Goal: Task Accomplishment & Management: Manage account settings

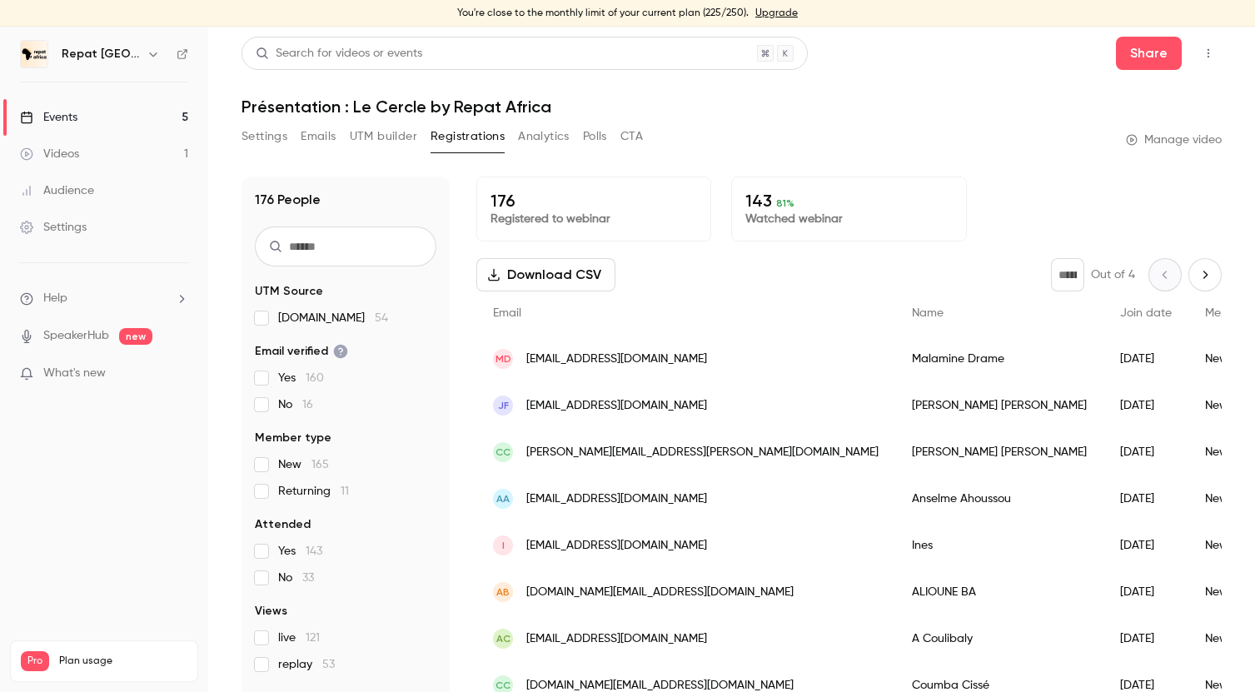
click at [76, 157] on div "Videos" at bounding box center [49, 154] width 59 height 17
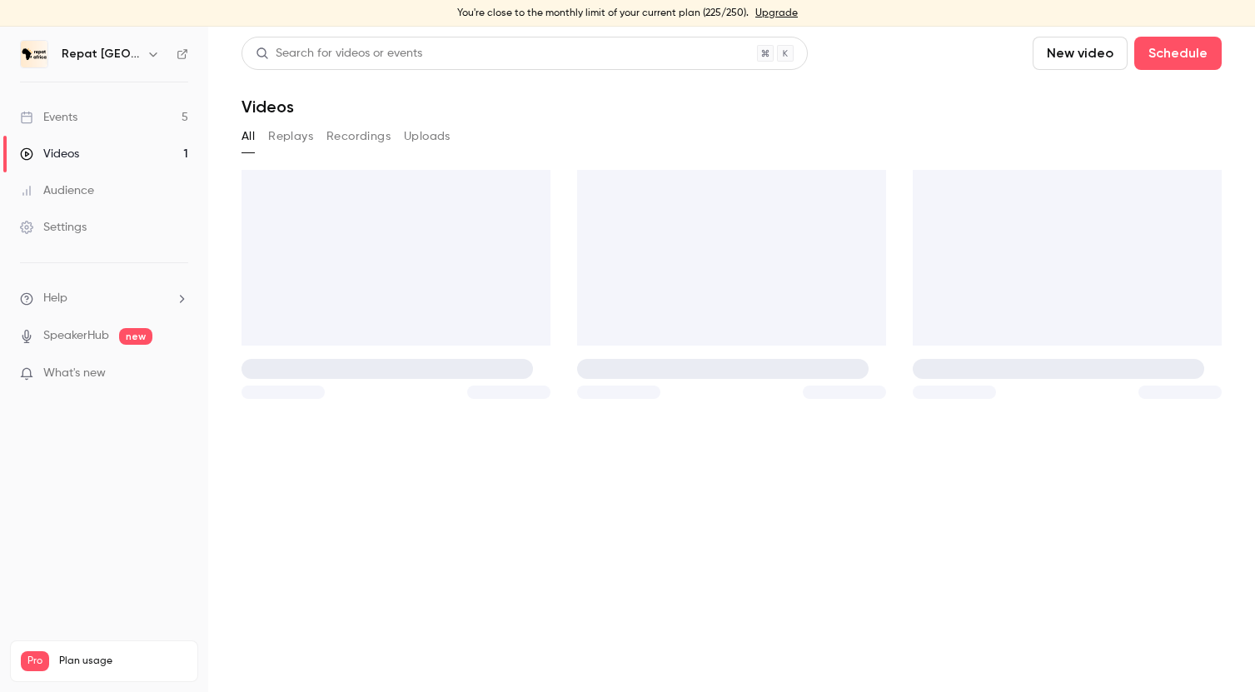
click at [82, 117] on link "Events 5" at bounding box center [104, 117] width 208 height 37
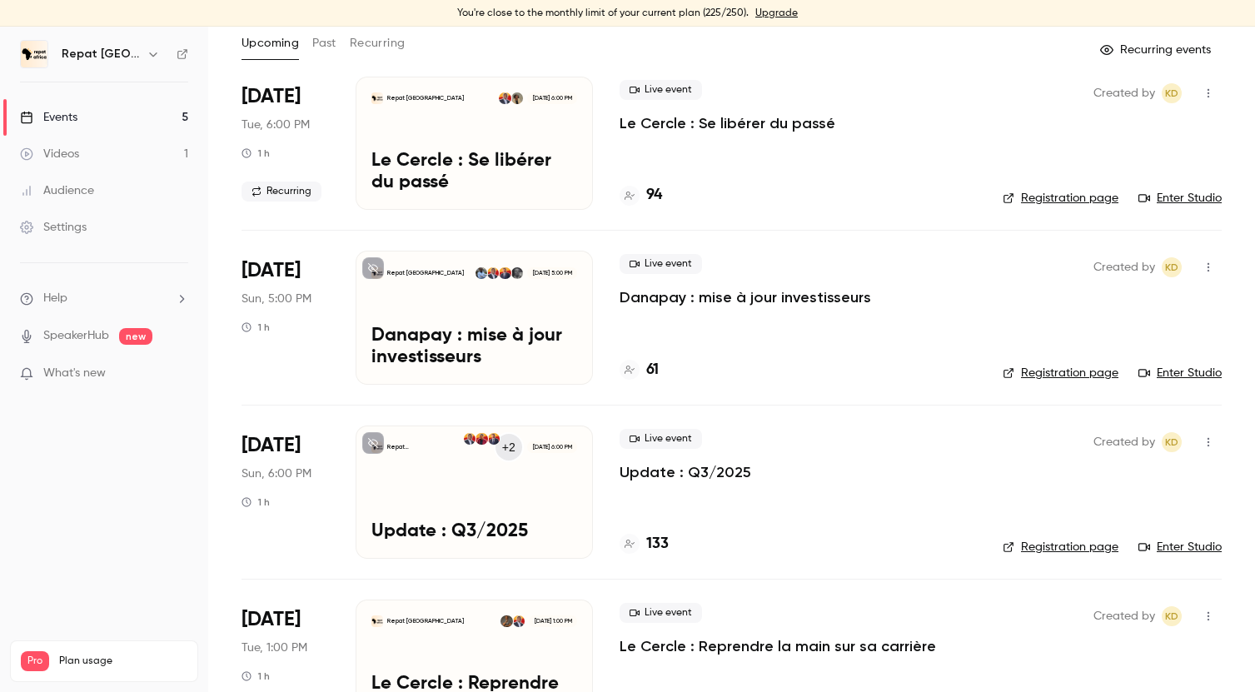
scroll to position [107, 0]
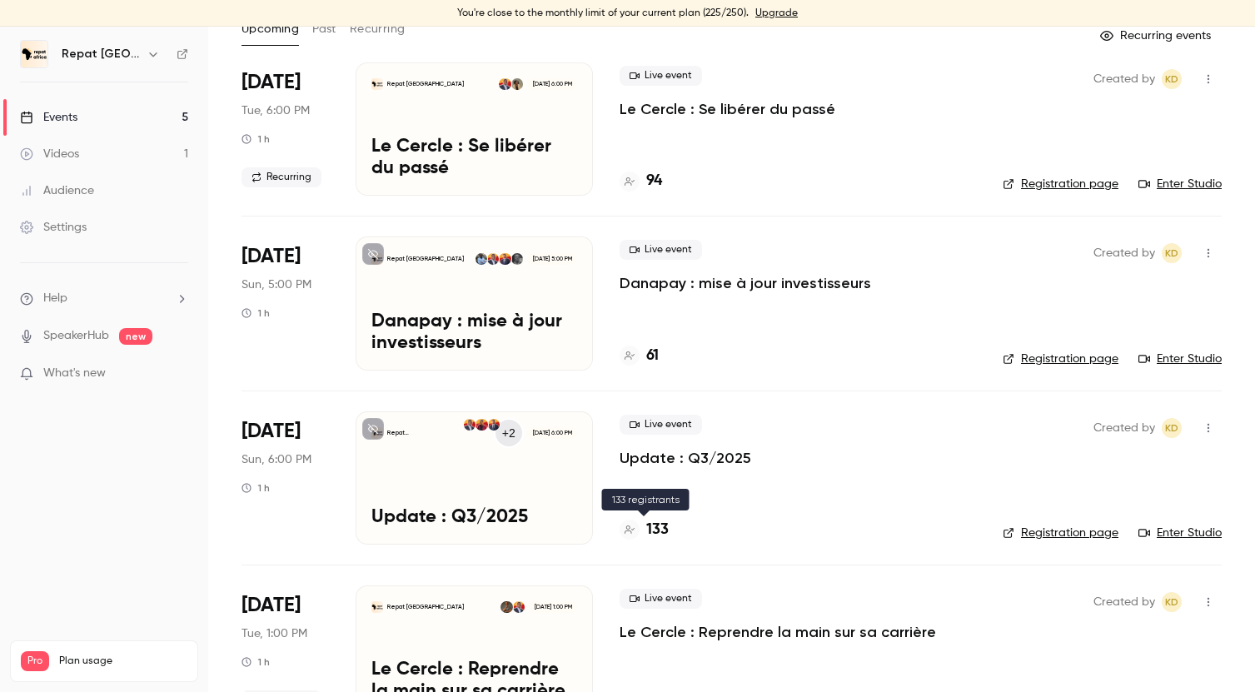
click at [656, 525] on h4 "133" at bounding box center [657, 530] width 22 height 22
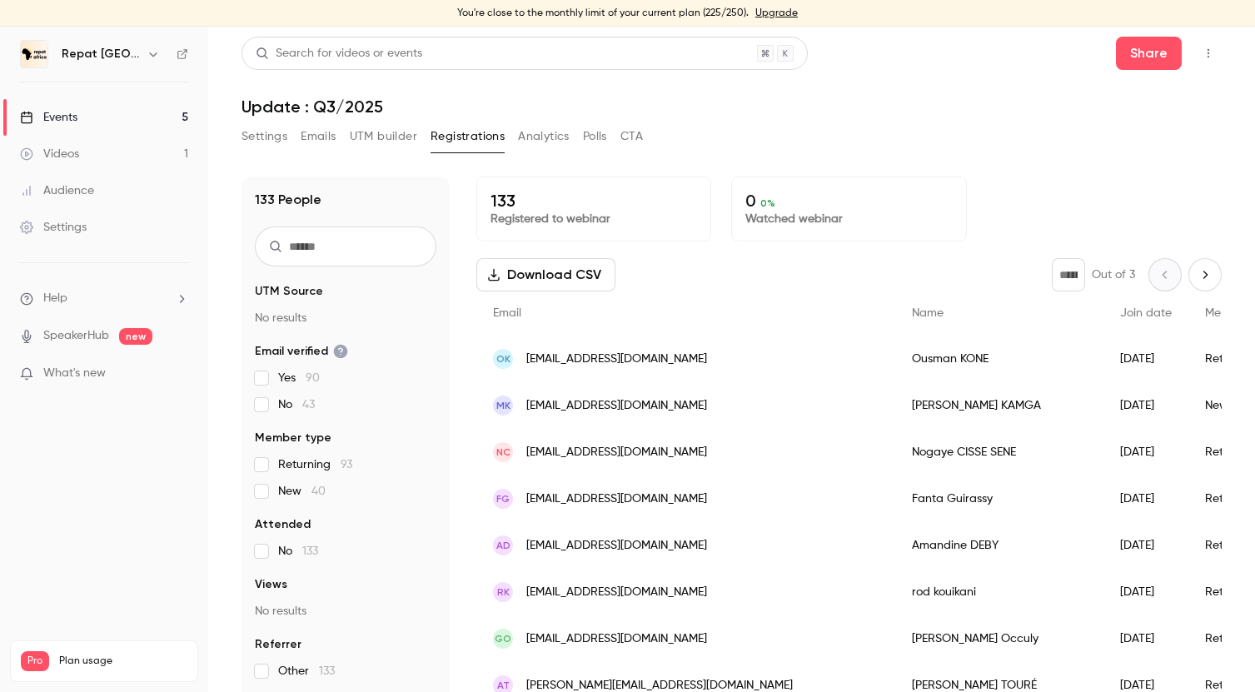
click at [1103, 346] on div "[DATE]" at bounding box center [1145, 359] width 85 height 47
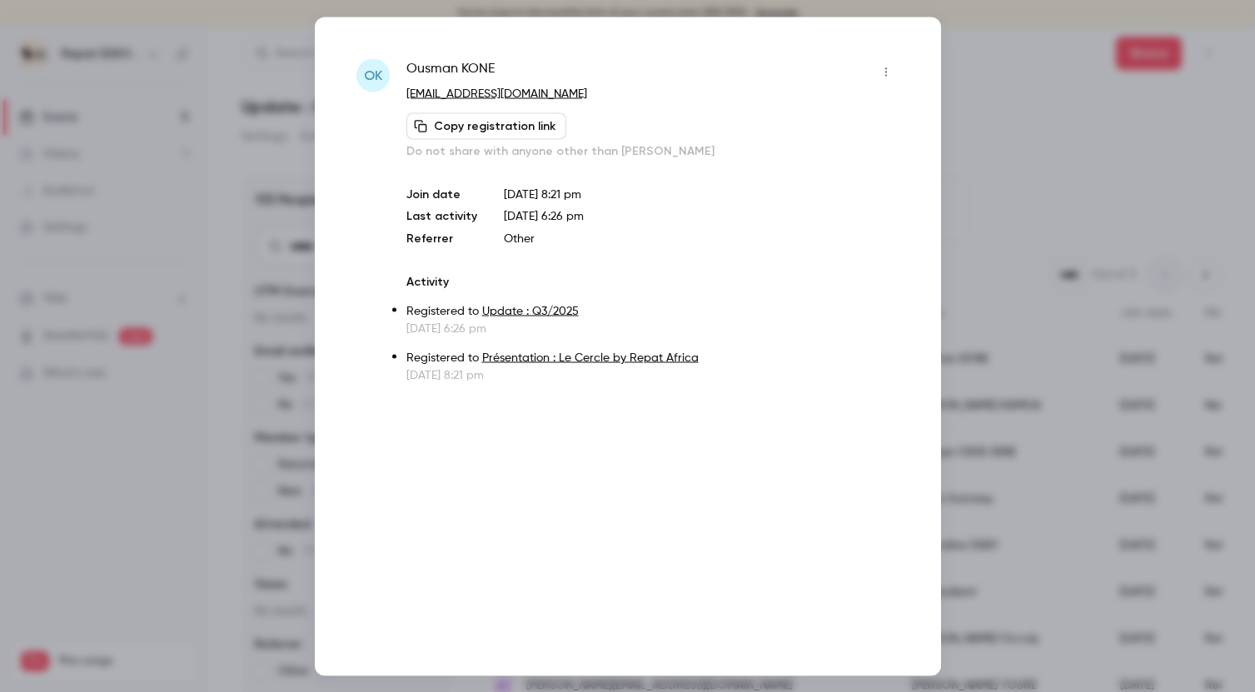
click at [1035, 135] on div at bounding box center [627, 346] width 1255 height 692
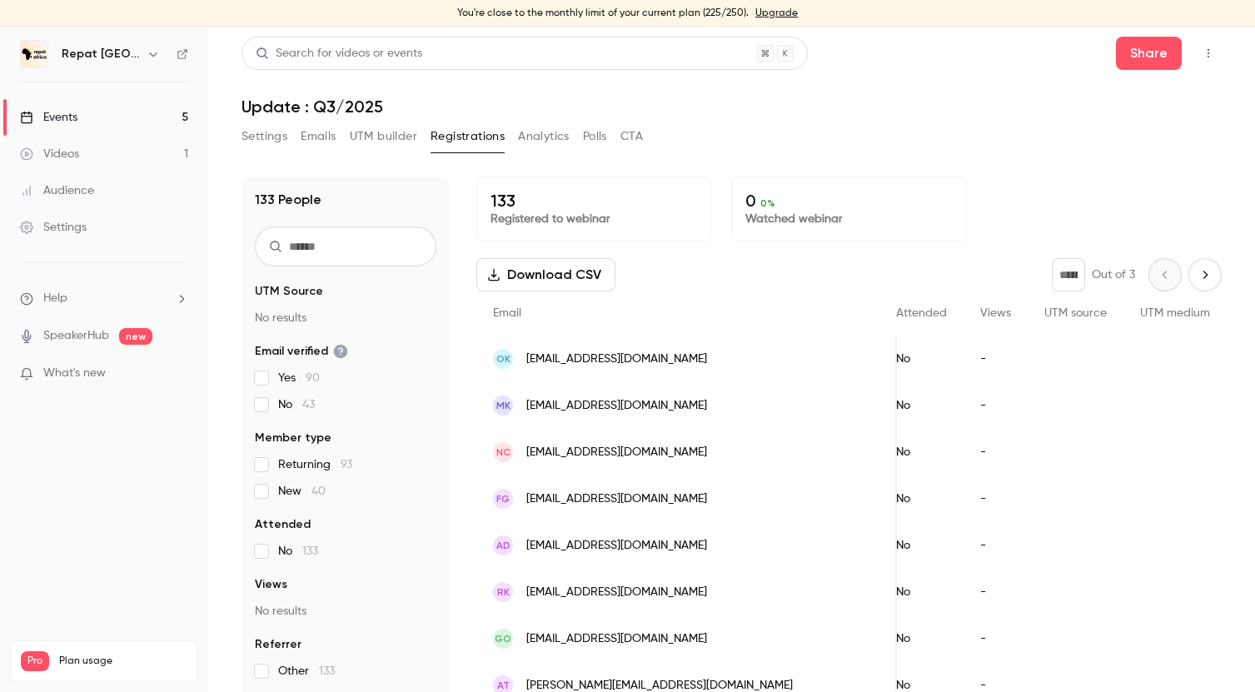
scroll to position [0, 670]
click at [972, 359] on div "People list" at bounding box center [1030, 359] width 116 height 47
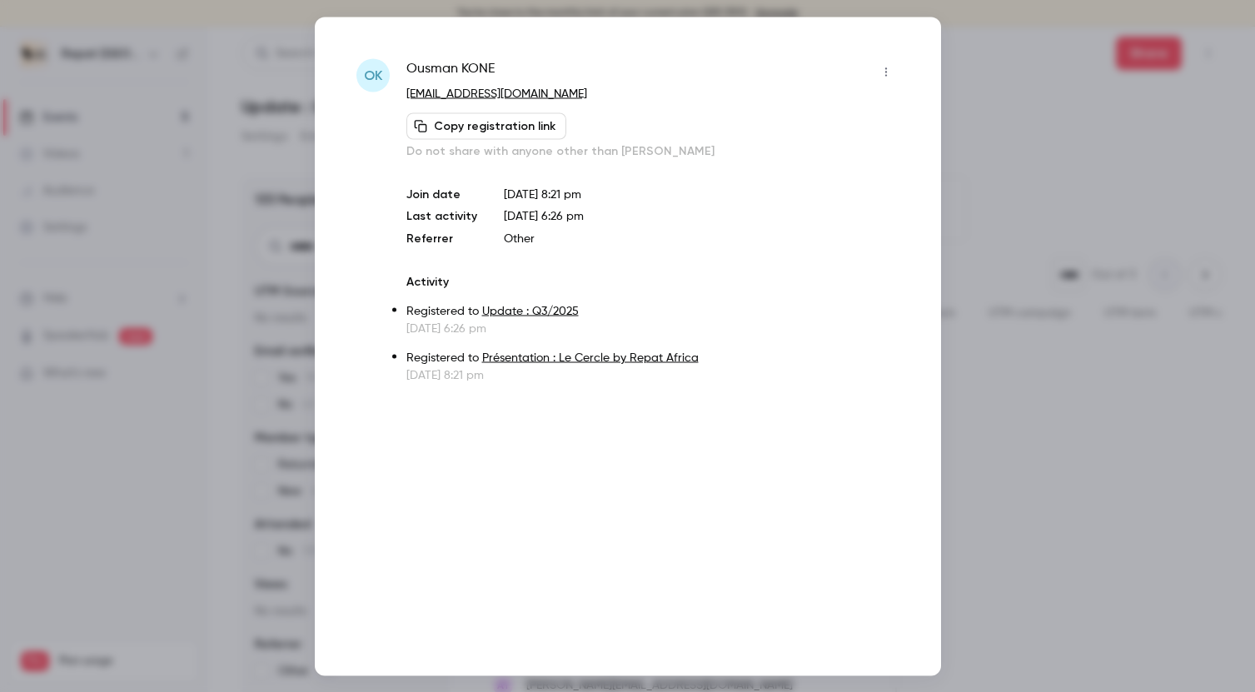
click at [959, 176] on div at bounding box center [627, 346] width 1255 height 692
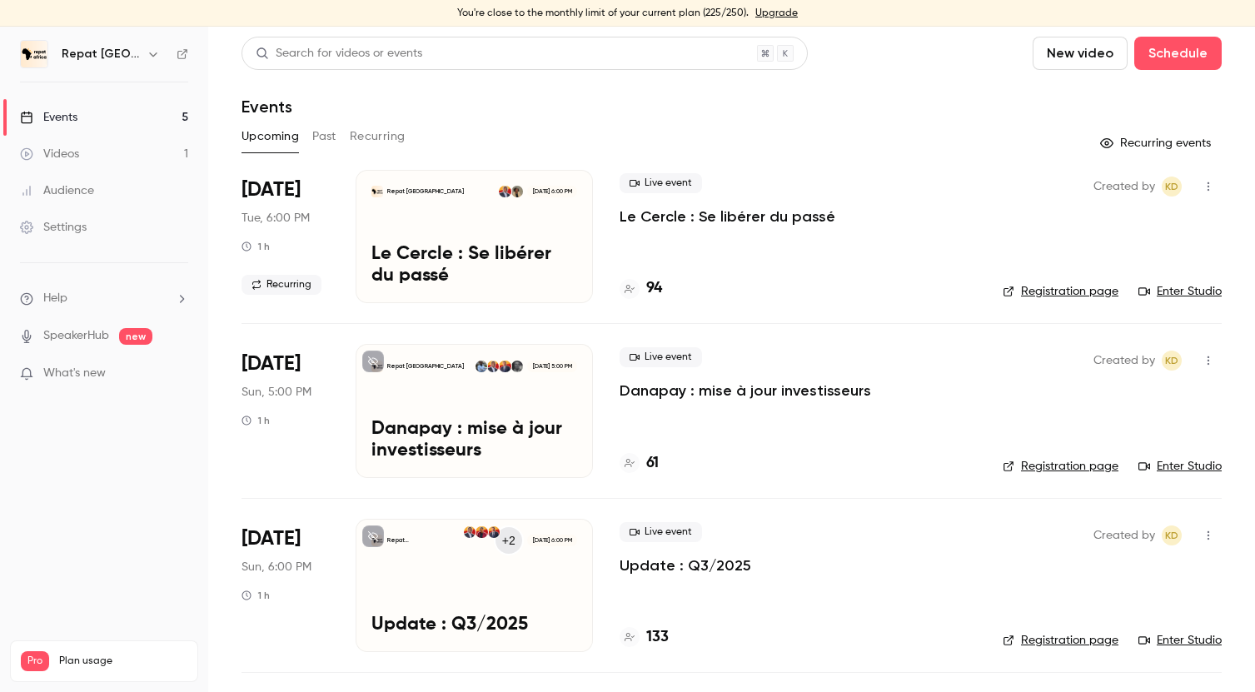
click at [655, 631] on h4 "133" at bounding box center [657, 637] width 22 height 22
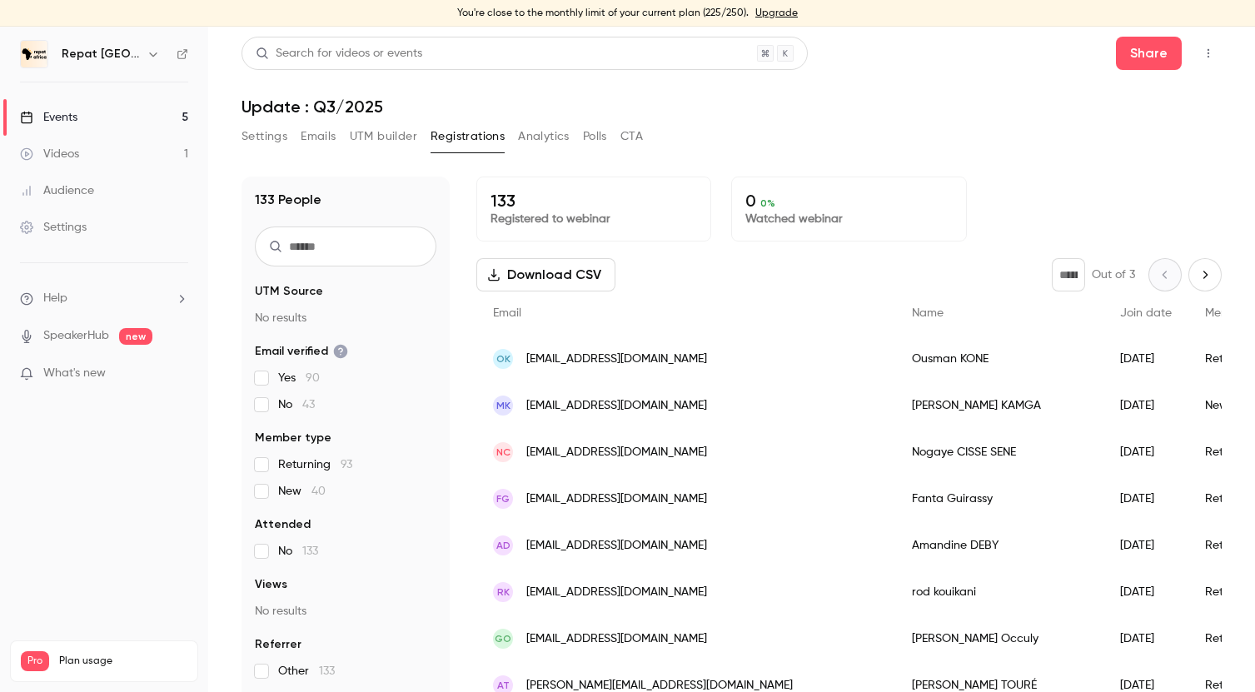
click at [531, 351] on span "[EMAIL_ADDRESS][DOMAIN_NAME]" at bounding box center [616, 359] width 181 height 17
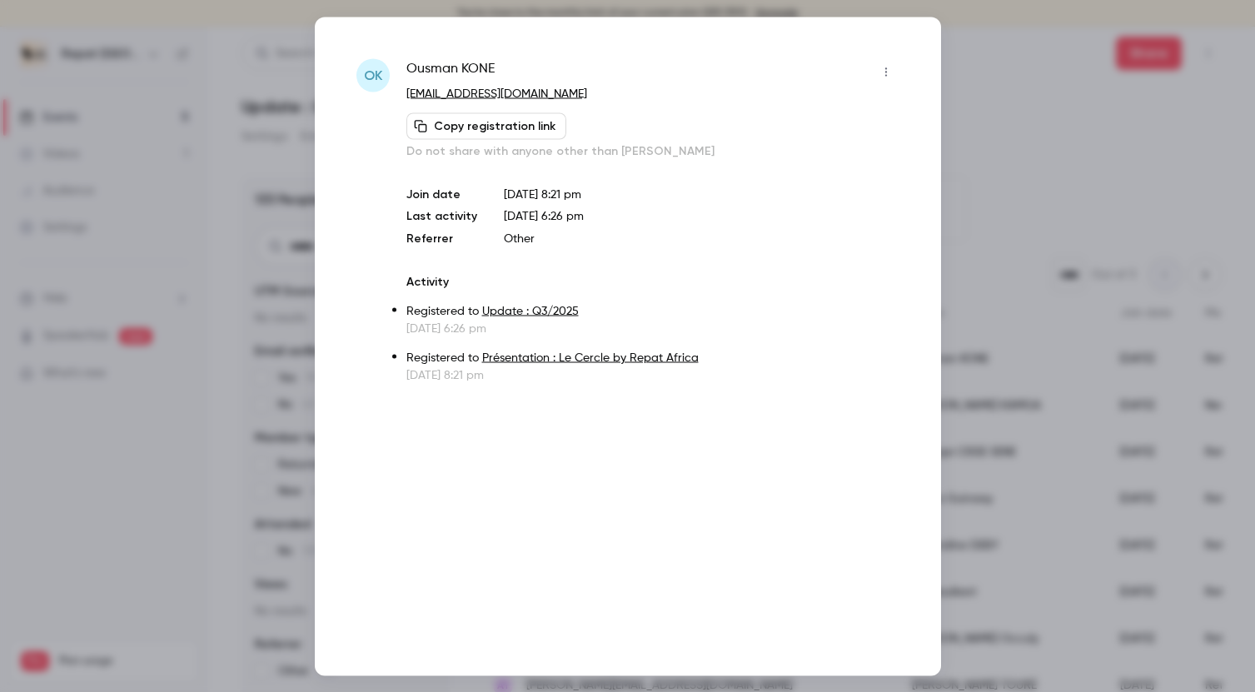
click at [1002, 276] on div at bounding box center [627, 346] width 1255 height 692
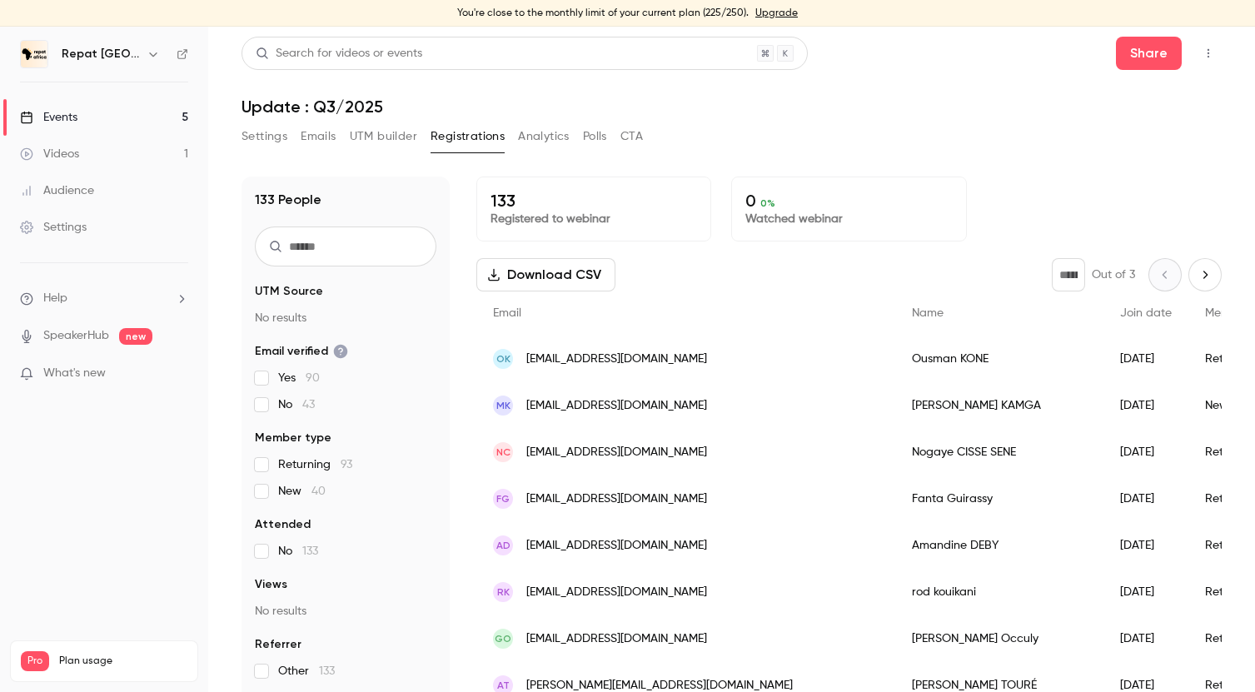
click at [55, 107] on link "Events 5" at bounding box center [104, 117] width 208 height 37
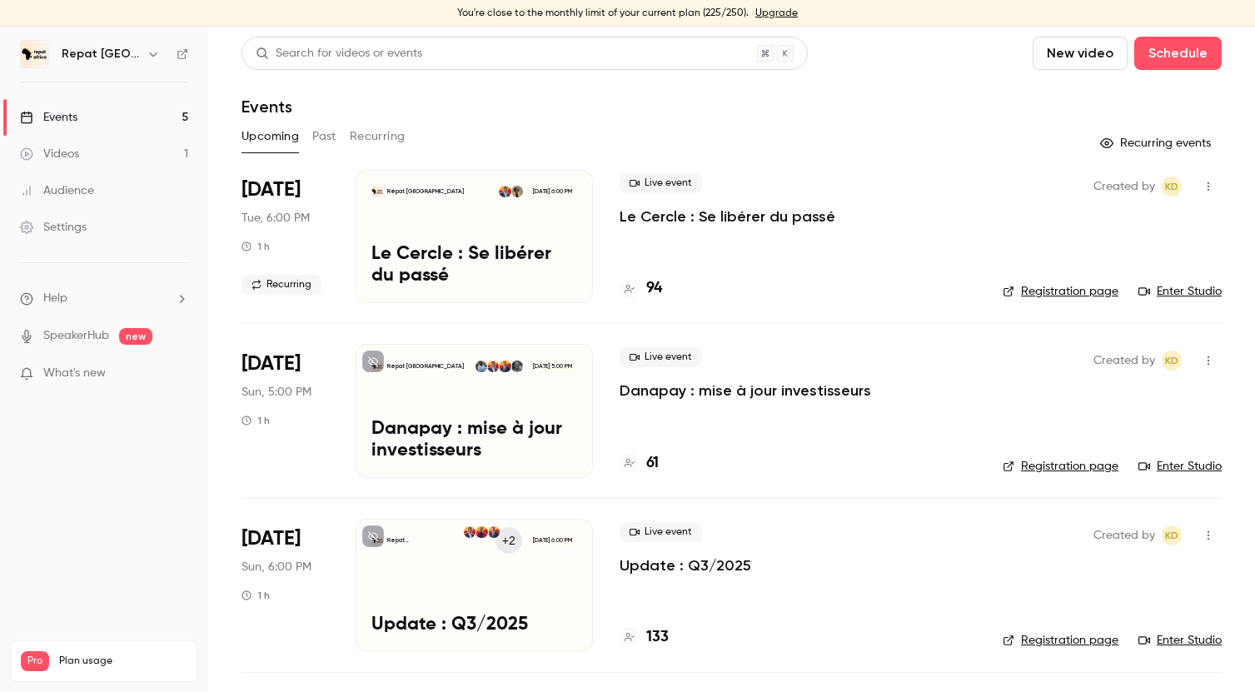
click at [530, 582] on div "Repat Africa +2 [DATE] 6:00 PM Update : Q3/2025" at bounding box center [474, 585] width 237 height 133
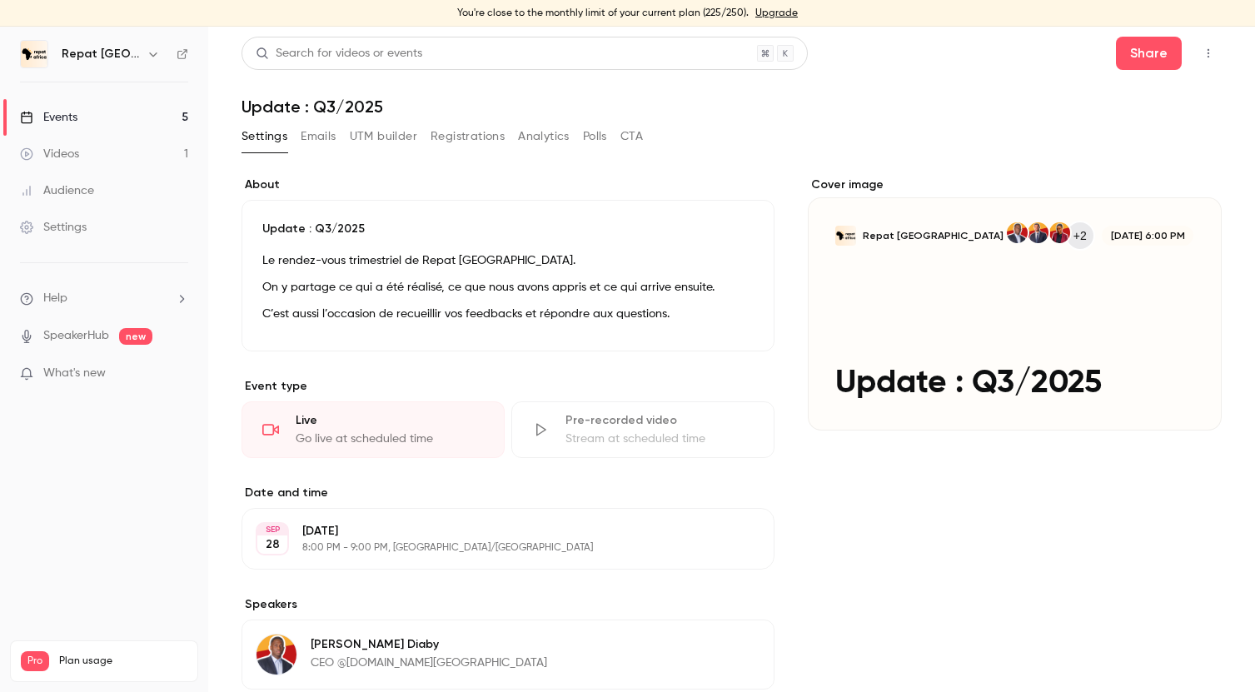
click at [1204, 56] on icon "button" at bounding box center [1207, 53] width 13 height 12
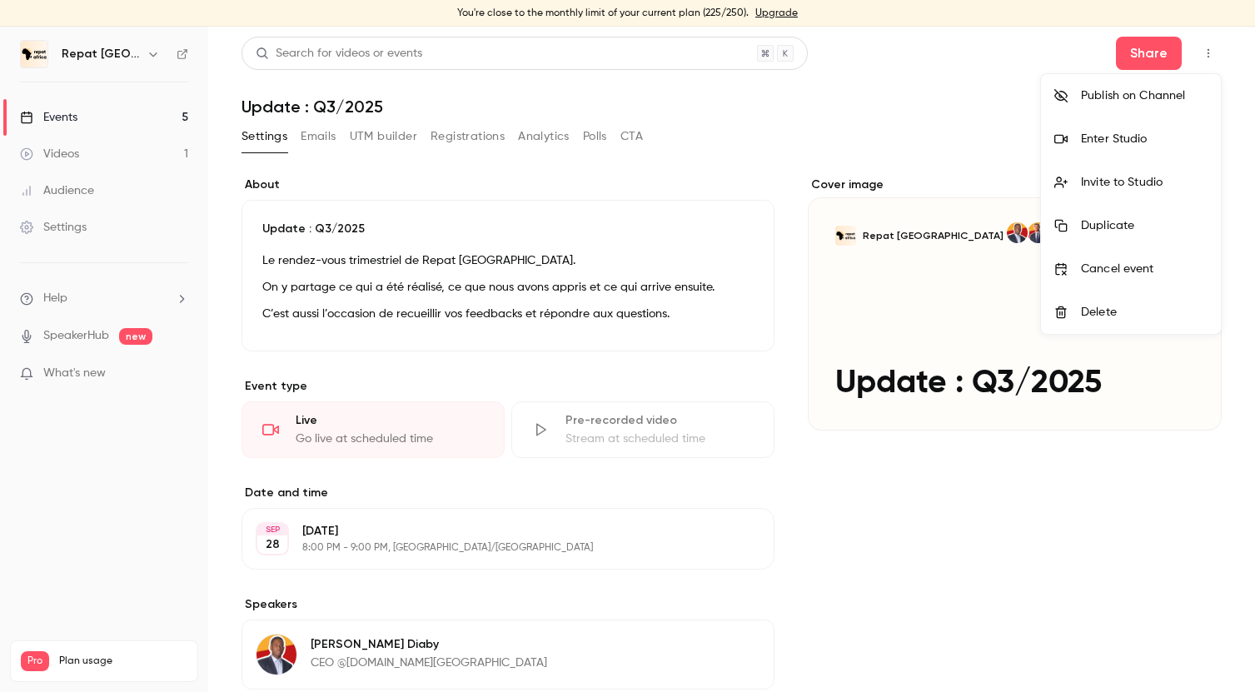
drag, startPoint x: 1129, startPoint y: 141, endPoint x: 786, endPoint y: 140, distance: 343.0
click at [785, 141] on div "Publish on Channel Enter Studio Invite to Studio Duplicate Cancel event Delete" at bounding box center [627, 346] width 1255 height 692
click at [314, 142] on div at bounding box center [627, 346] width 1255 height 692
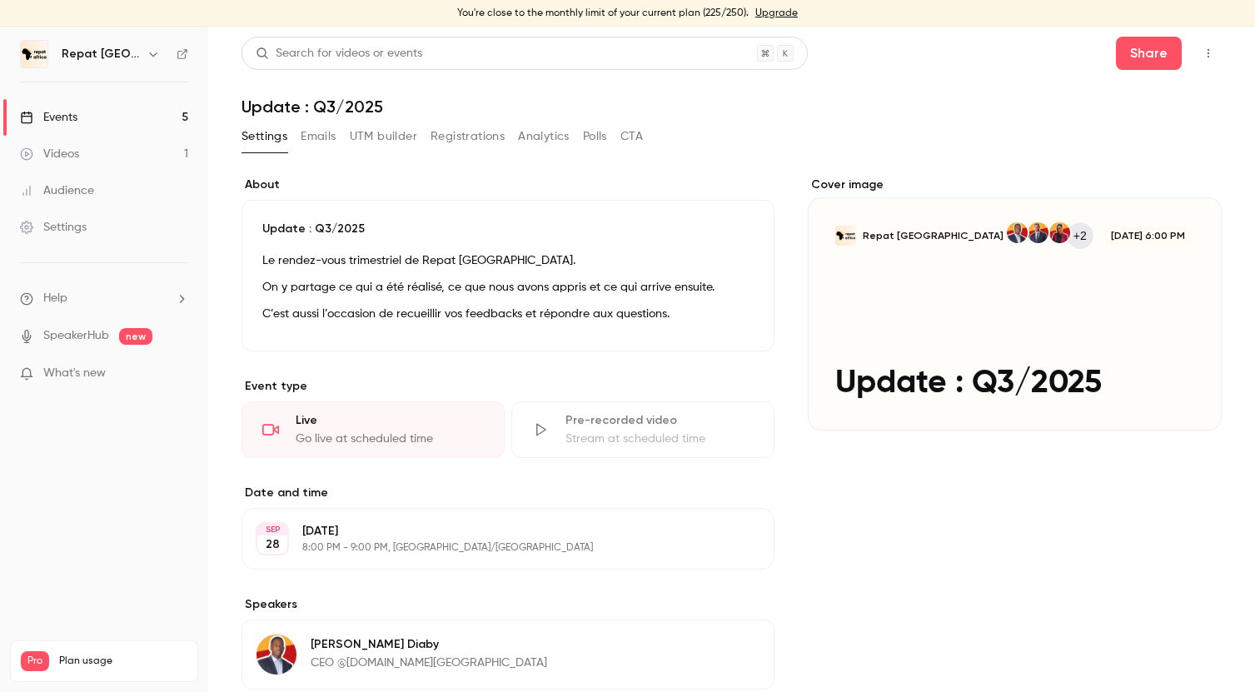
click at [315, 137] on button "Emails" at bounding box center [318, 136] width 35 height 27
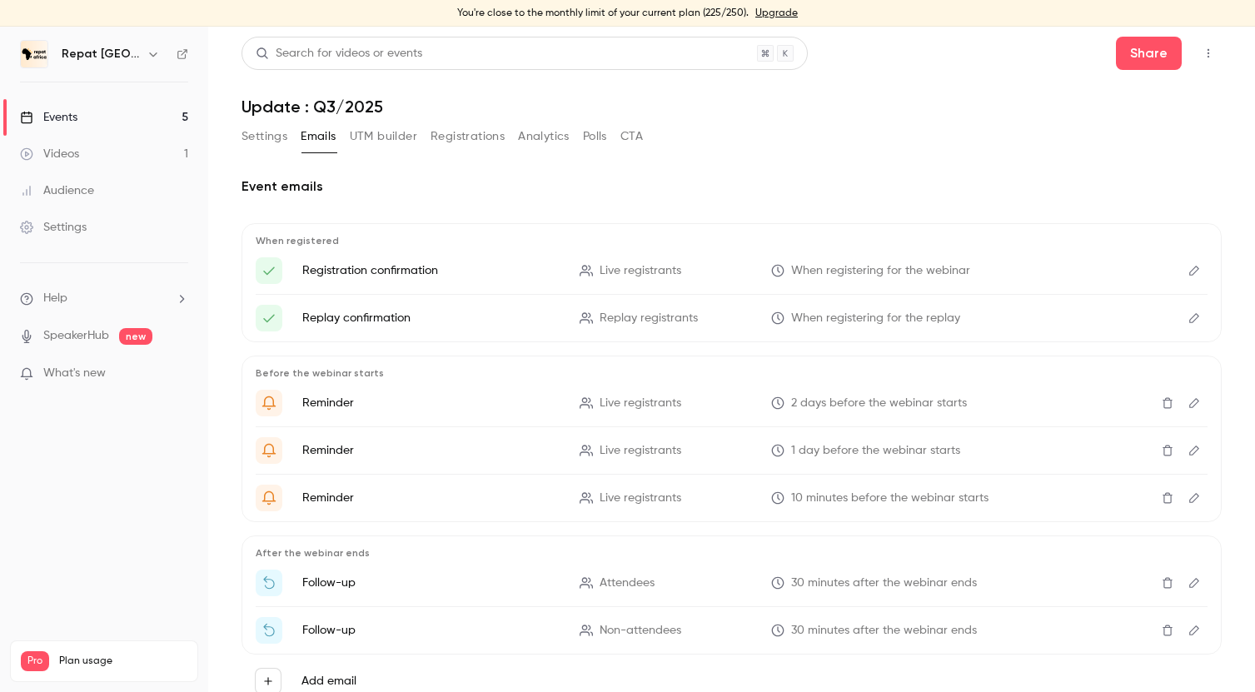
click at [275, 143] on button "Settings" at bounding box center [264, 136] width 46 height 27
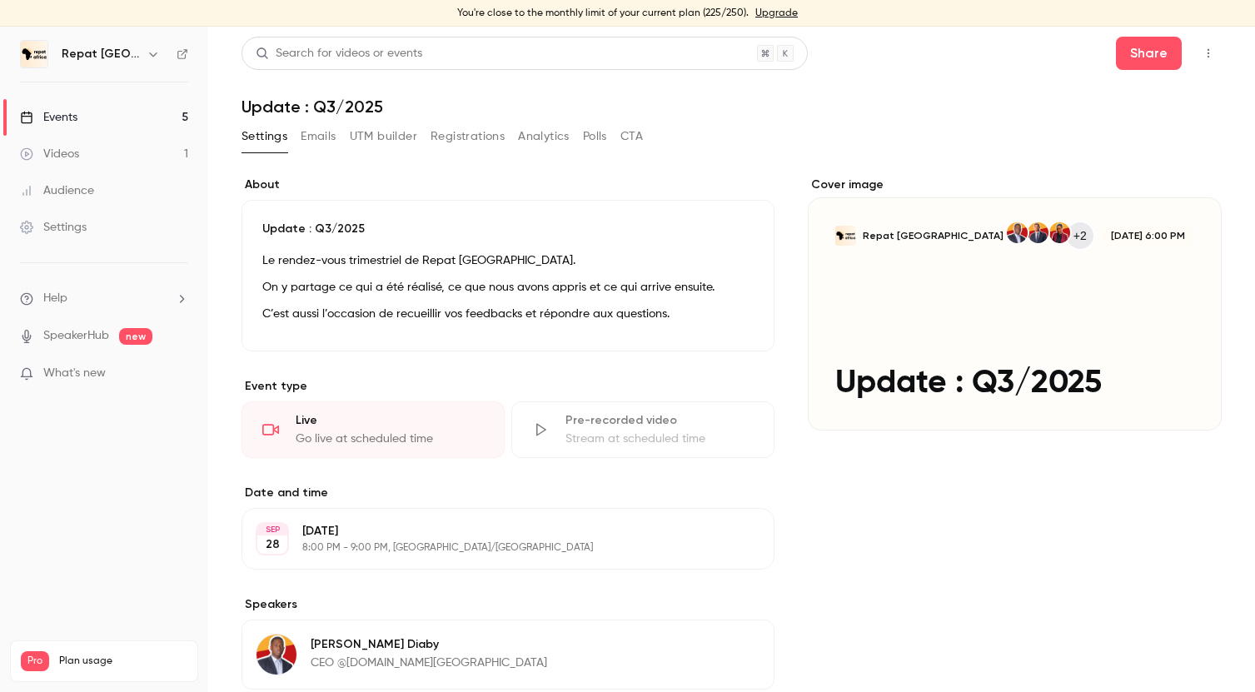
click at [456, 143] on button "Registrations" at bounding box center [467, 136] width 74 height 27
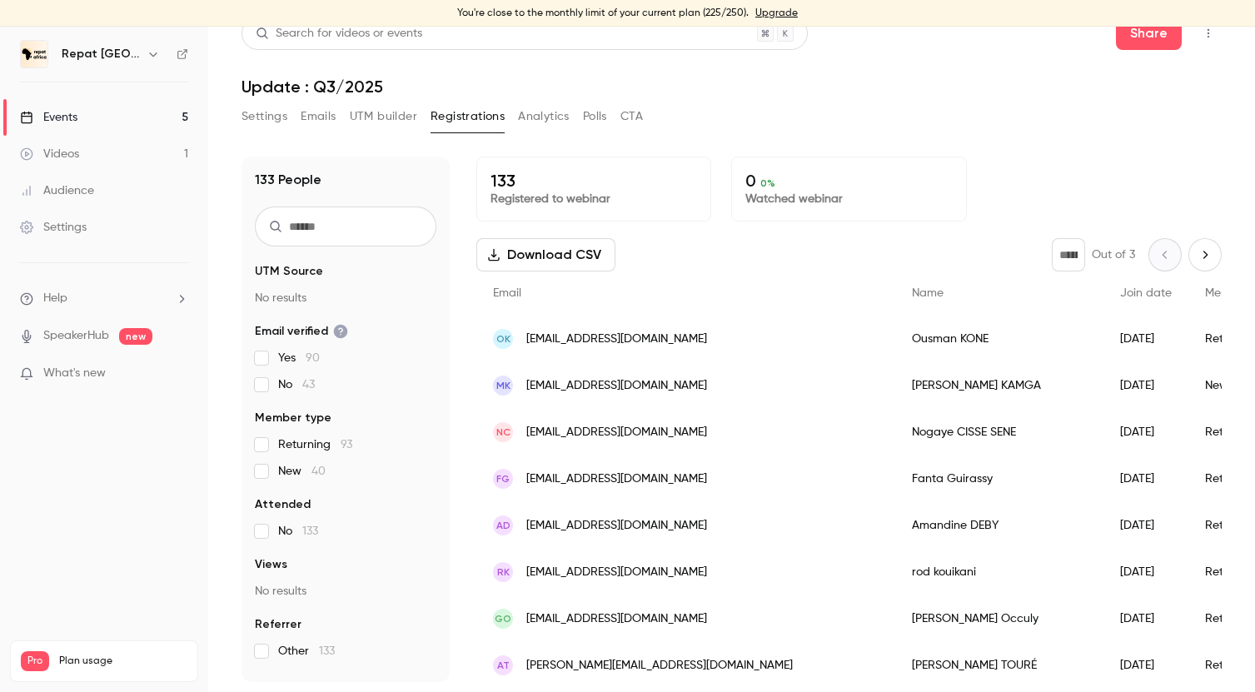
click at [895, 335] on div "[PERSON_NAME]" at bounding box center [999, 339] width 208 height 47
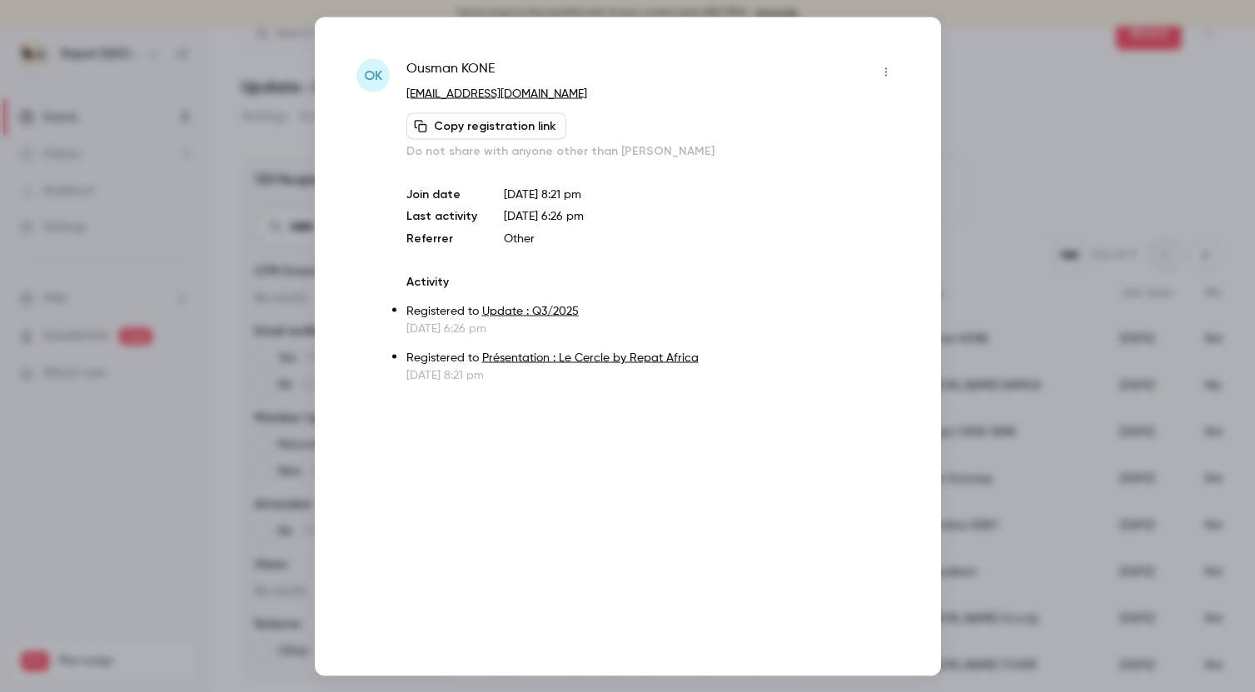
click at [539, 154] on p "Do not share with anyone other than [PERSON_NAME]" at bounding box center [652, 150] width 493 height 17
click at [887, 69] on icon "button" at bounding box center [885, 72] width 13 height 12
click at [824, 116] on div "Block from all events" at bounding box center [821, 114] width 127 height 17
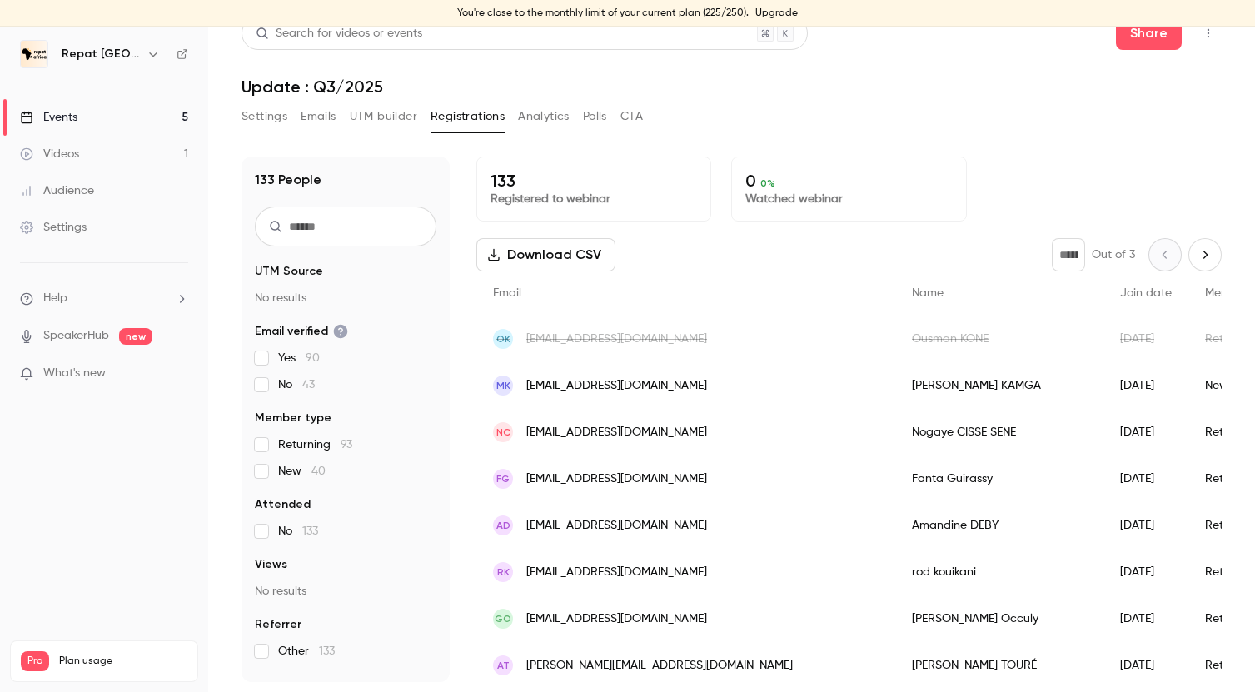
scroll to position [15, 0]
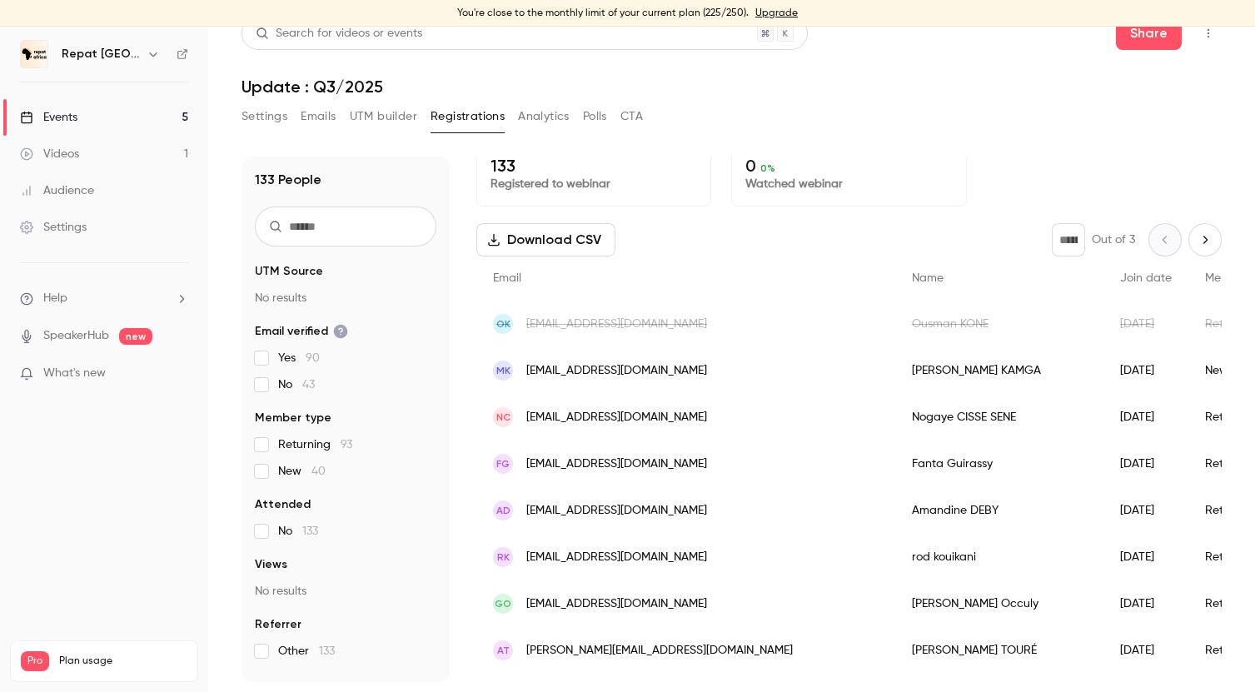
click at [121, 111] on link "Events 5" at bounding box center [104, 117] width 208 height 37
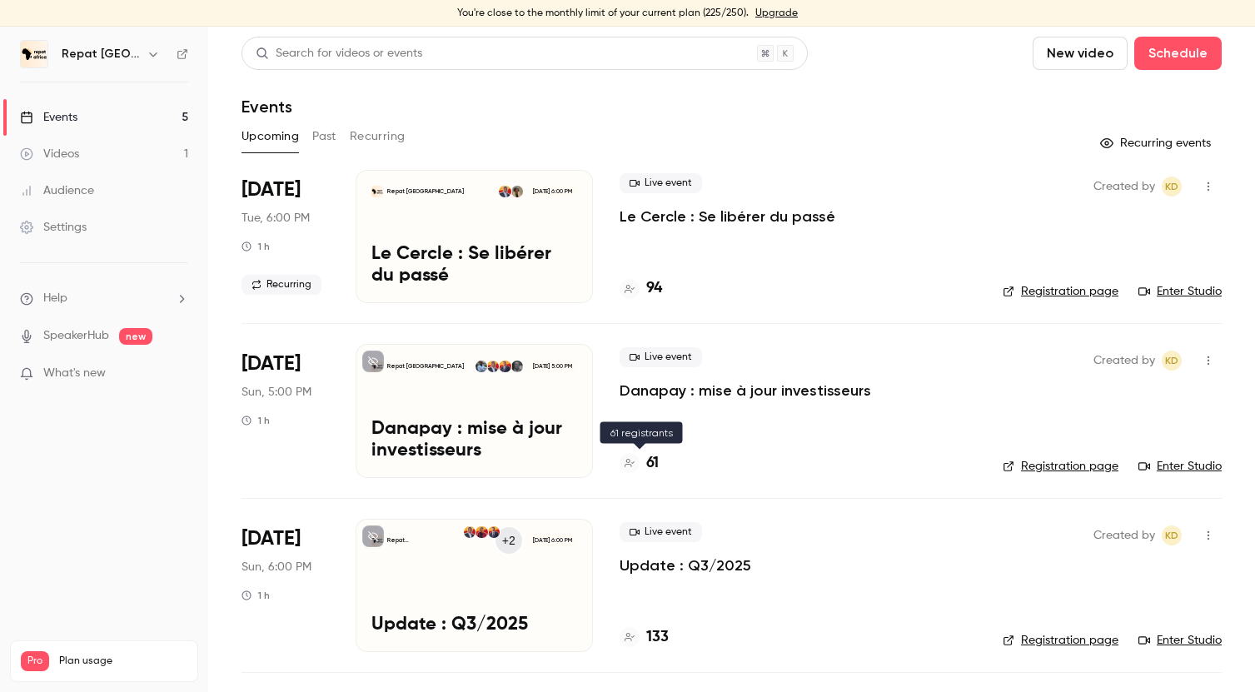
click at [653, 461] on h4 "61" at bounding box center [652, 463] width 12 height 22
click at [652, 290] on h4 "94" at bounding box center [654, 288] width 16 height 22
click at [790, 216] on p "Le Cercle : Se libérer du passé" at bounding box center [727, 216] width 216 height 20
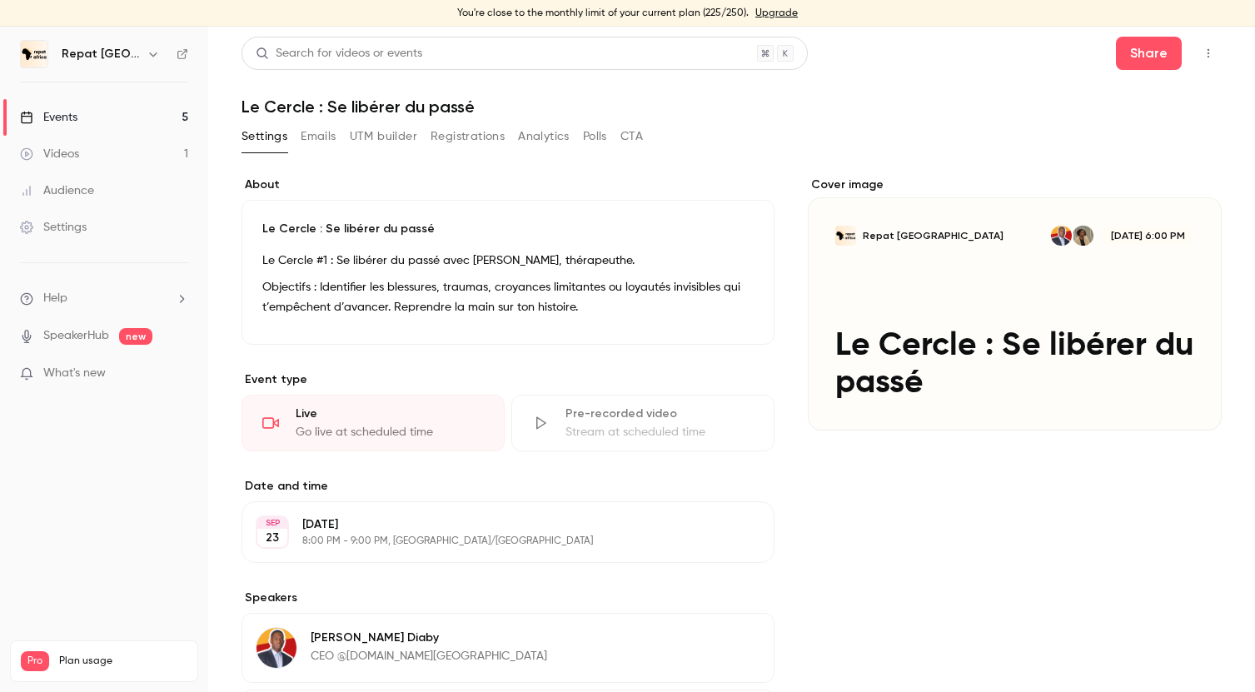
click at [312, 142] on button "Emails" at bounding box center [318, 136] width 35 height 27
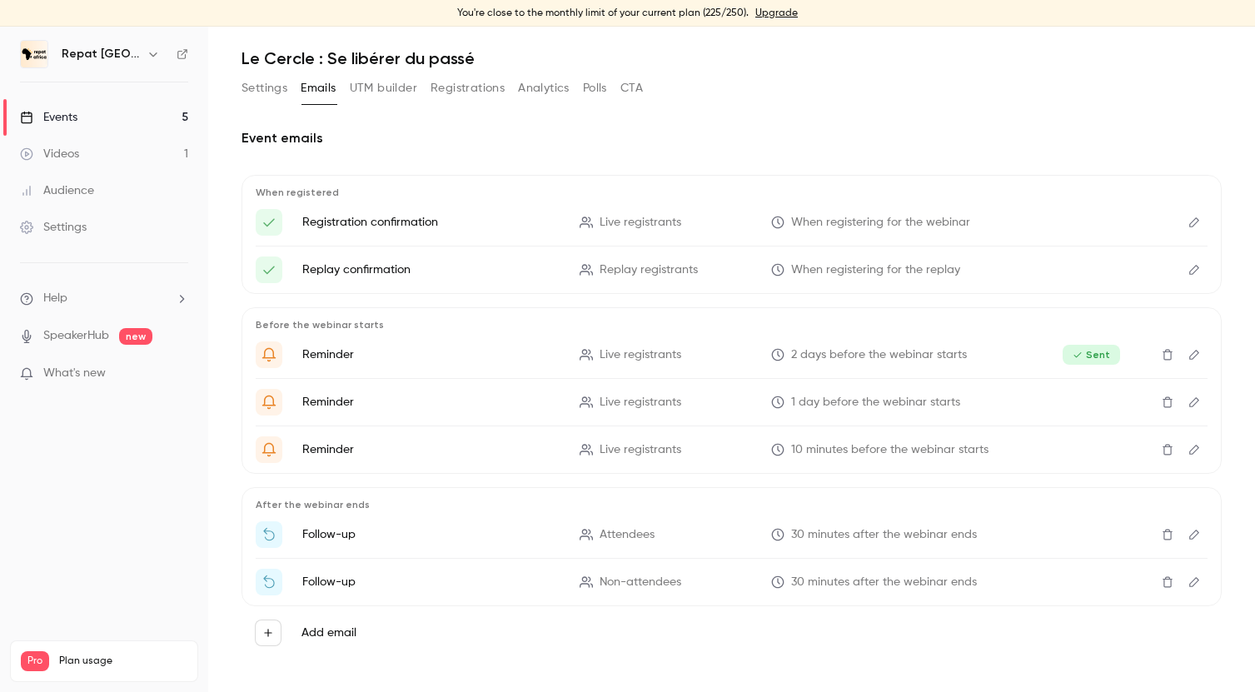
scroll to position [52, 0]
click at [42, 115] on div "Events" at bounding box center [48, 117] width 57 height 17
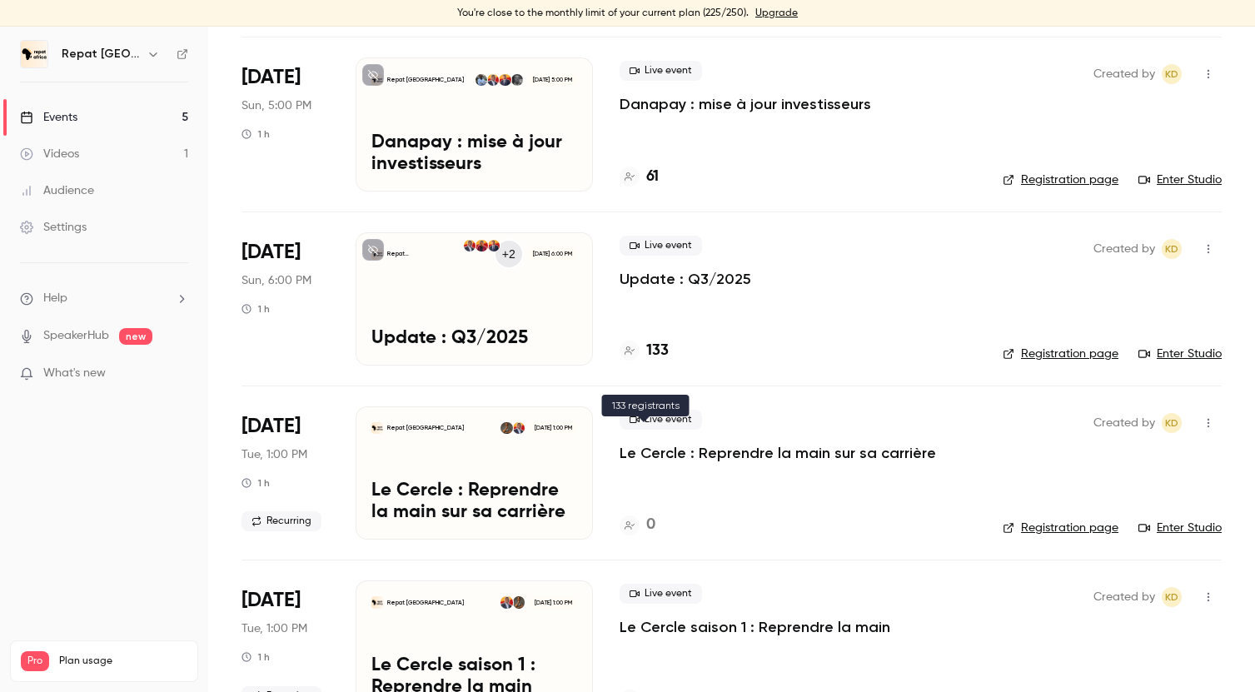
scroll to position [338, 0]
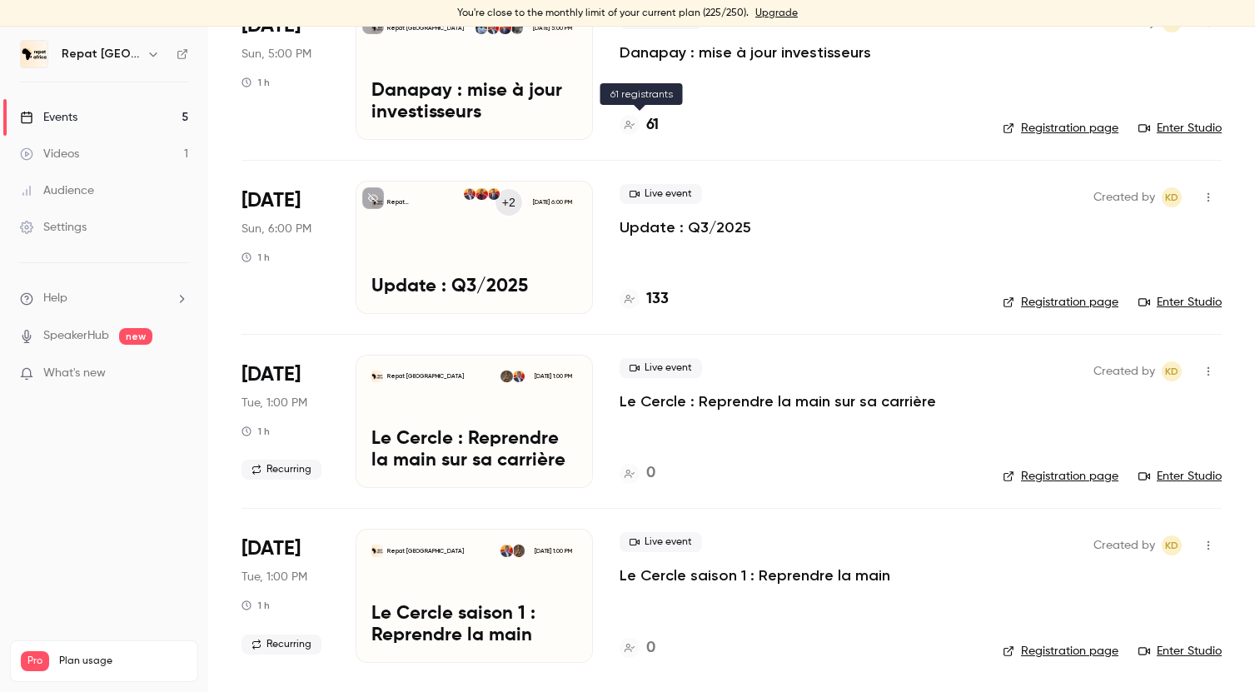
click at [650, 118] on h4 "61" at bounding box center [652, 125] width 12 height 22
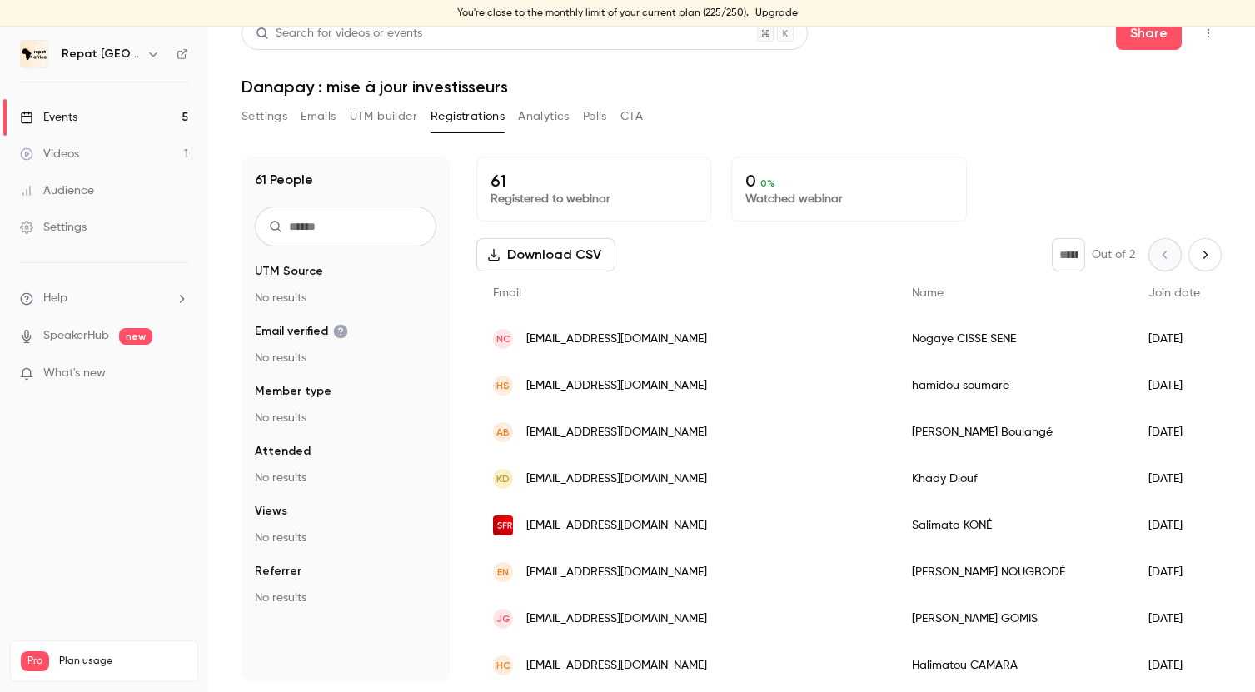
scroll to position [20, 0]
click at [88, 122] on link "Events 5" at bounding box center [104, 117] width 208 height 37
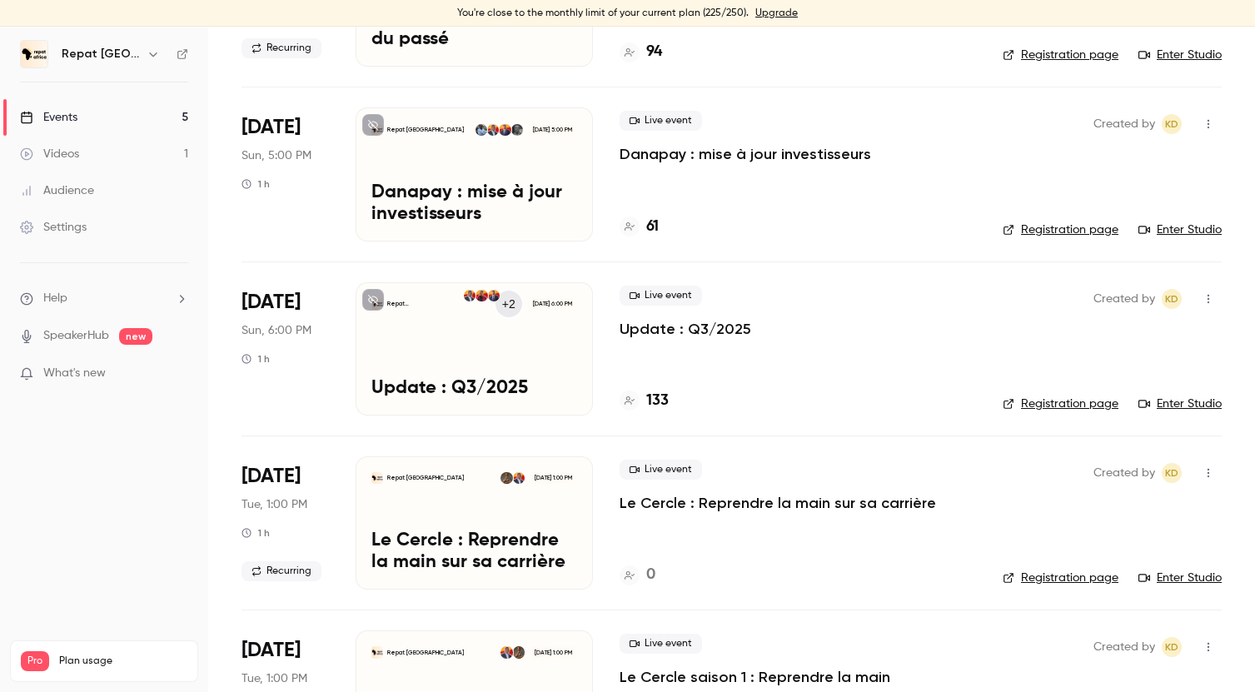
click at [656, 220] on h4 "61" at bounding box center [652, 227] width 12 height 22
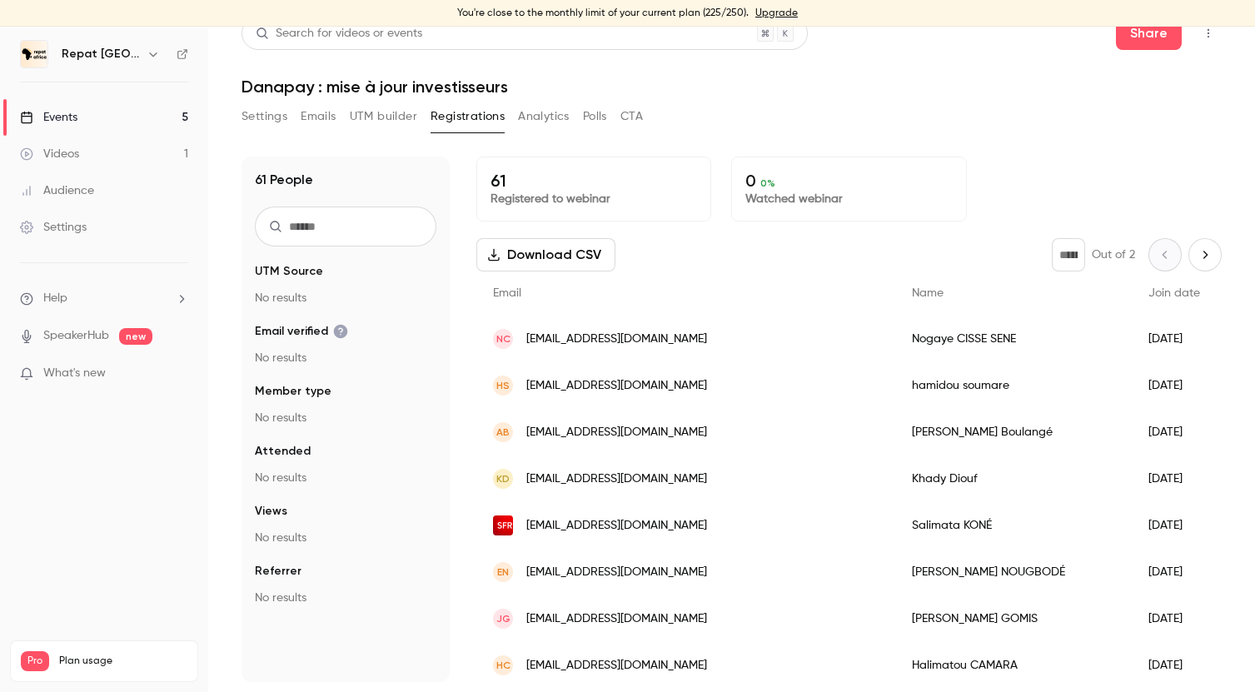
scroll to position [20, 0]
click at [122, 117] on link "Events 5" at bounding box center [104, 117] width 208 height 37
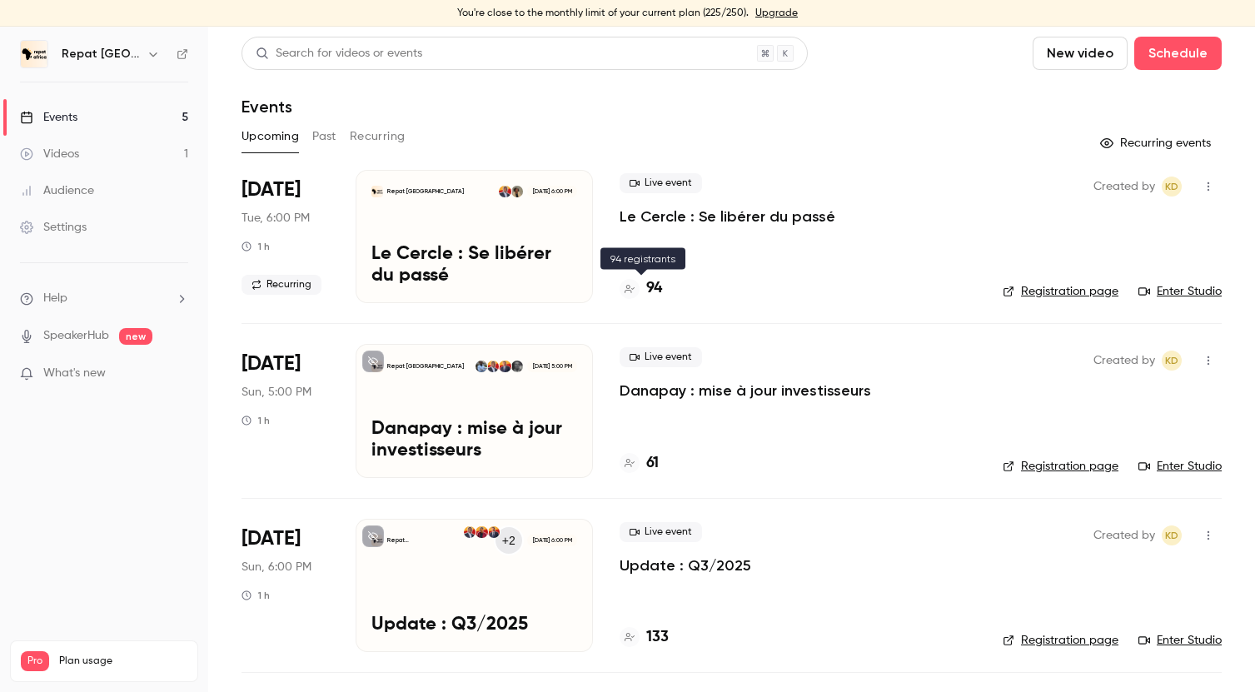
click at [647, 277] on h4 "94" at bounding box center [654, 288] width 16 height 22
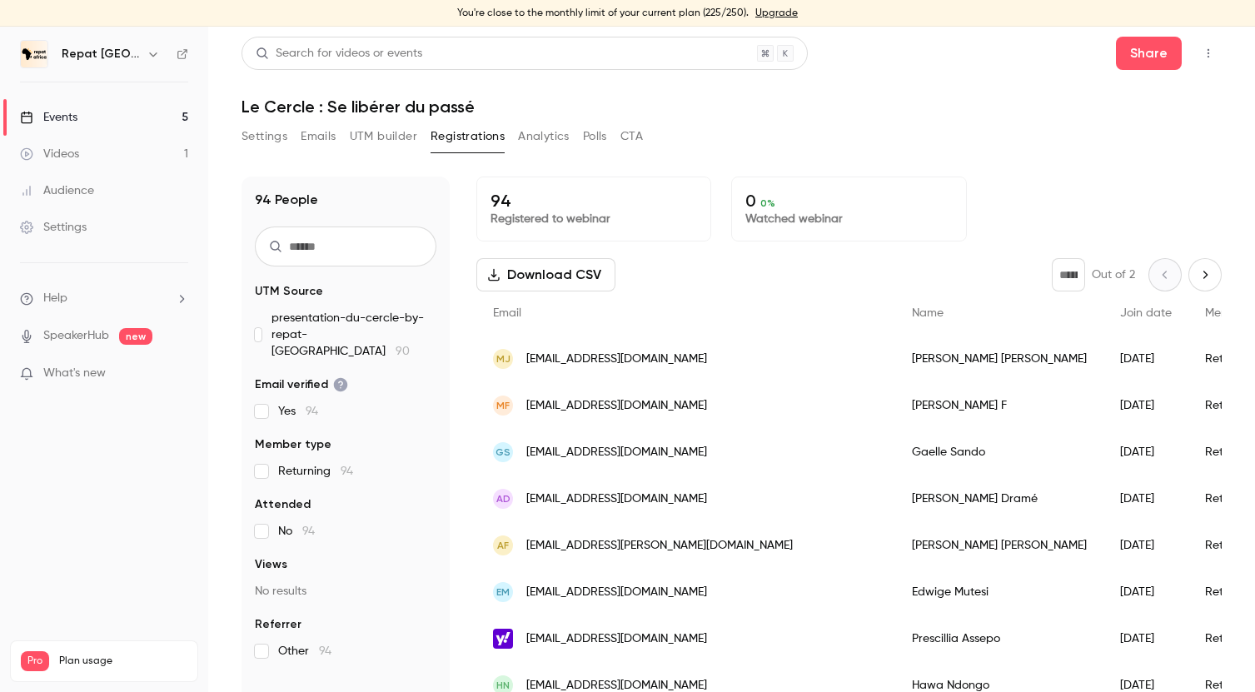
click at [107, 119] on link "Events 5" at bounding box center [104, 117] width 208 height 37
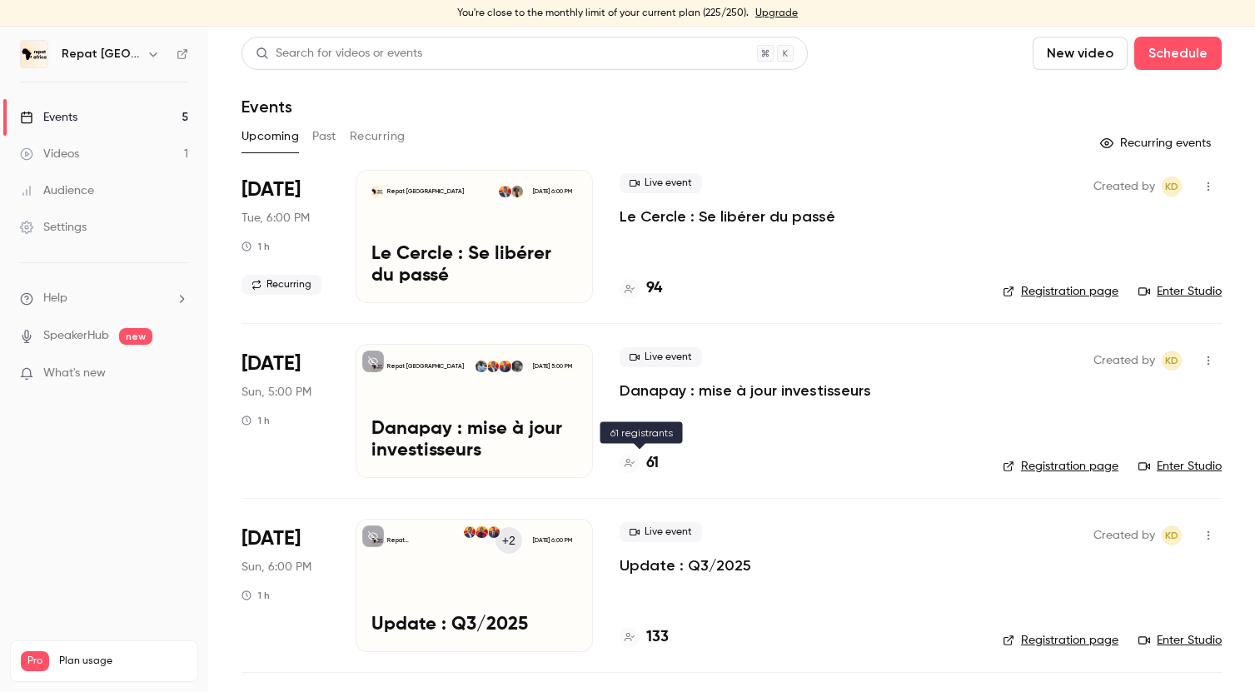
click at [651, 460] on h4 "61" at bounding box center [652, 463] width 12 height 22
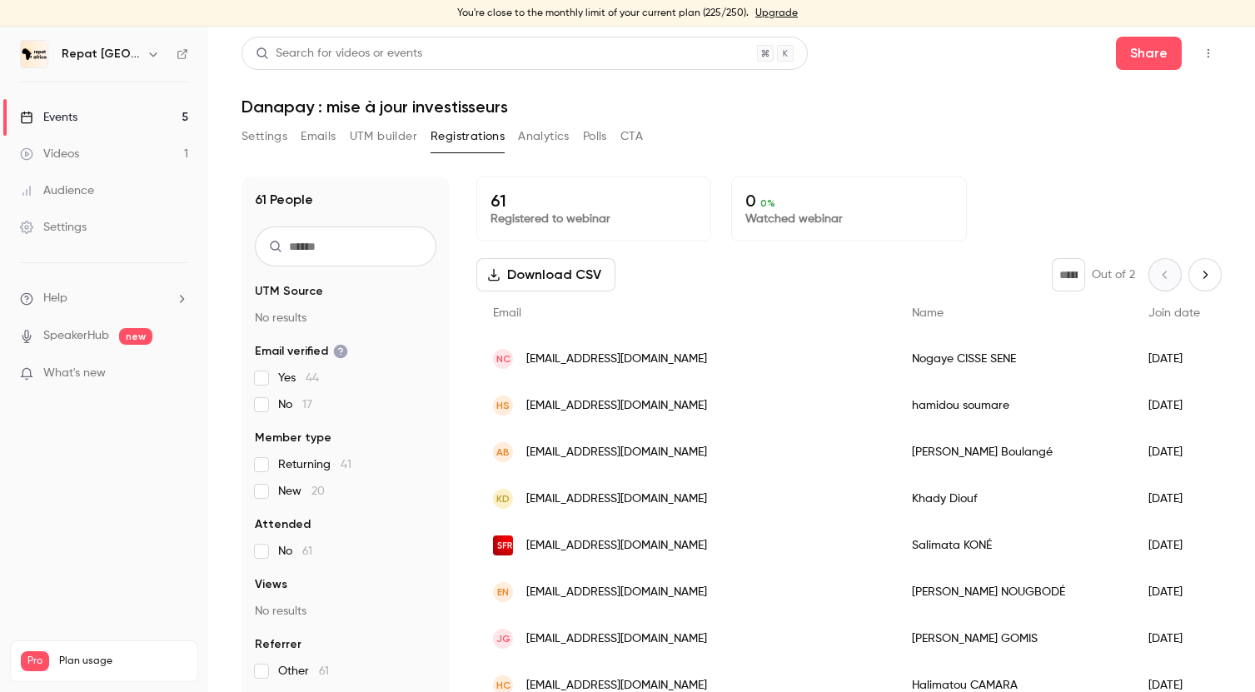
click at [99, 116] on link "Events 5" at bounding box center [104, 117] width 208 height 37
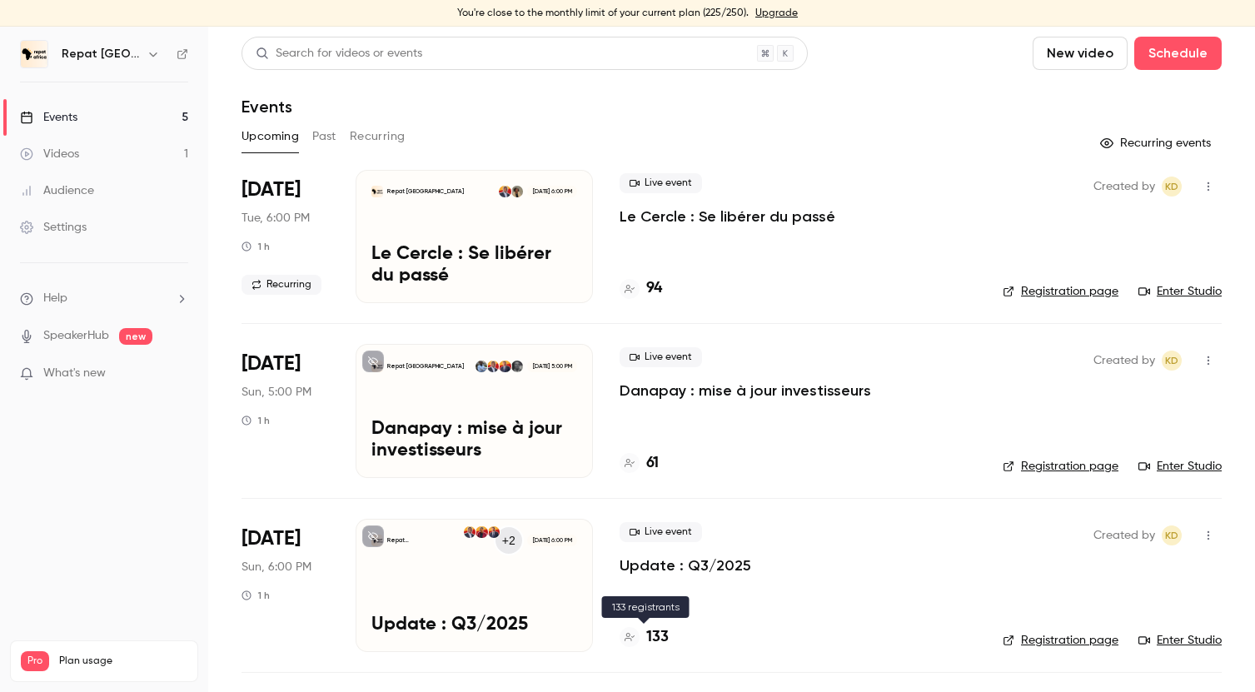
click at [649, 630] on h4 "133" at bounding box center [657, 637] width 22 height 22
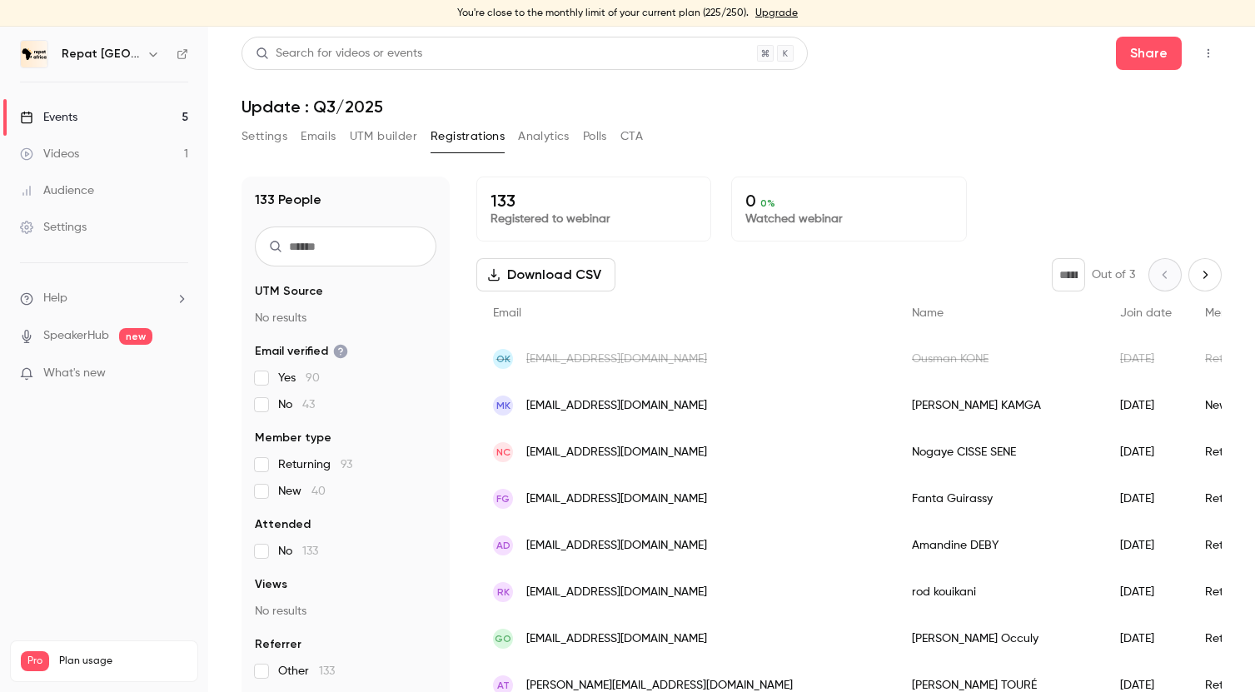
click at [94, 122] on link "Events 5" at bounding box center [104, 117] width 208 height 37
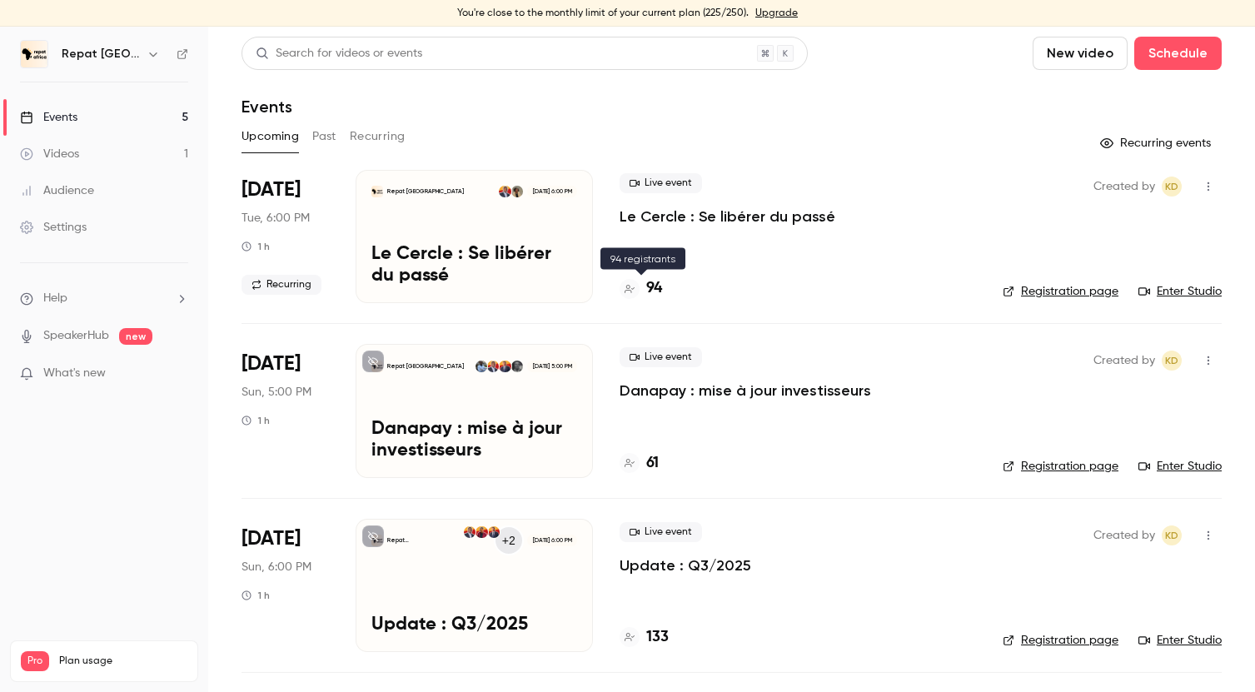
click at [659, 291] on h4 "94" at bounding box center [654, 288] width 16 height 22
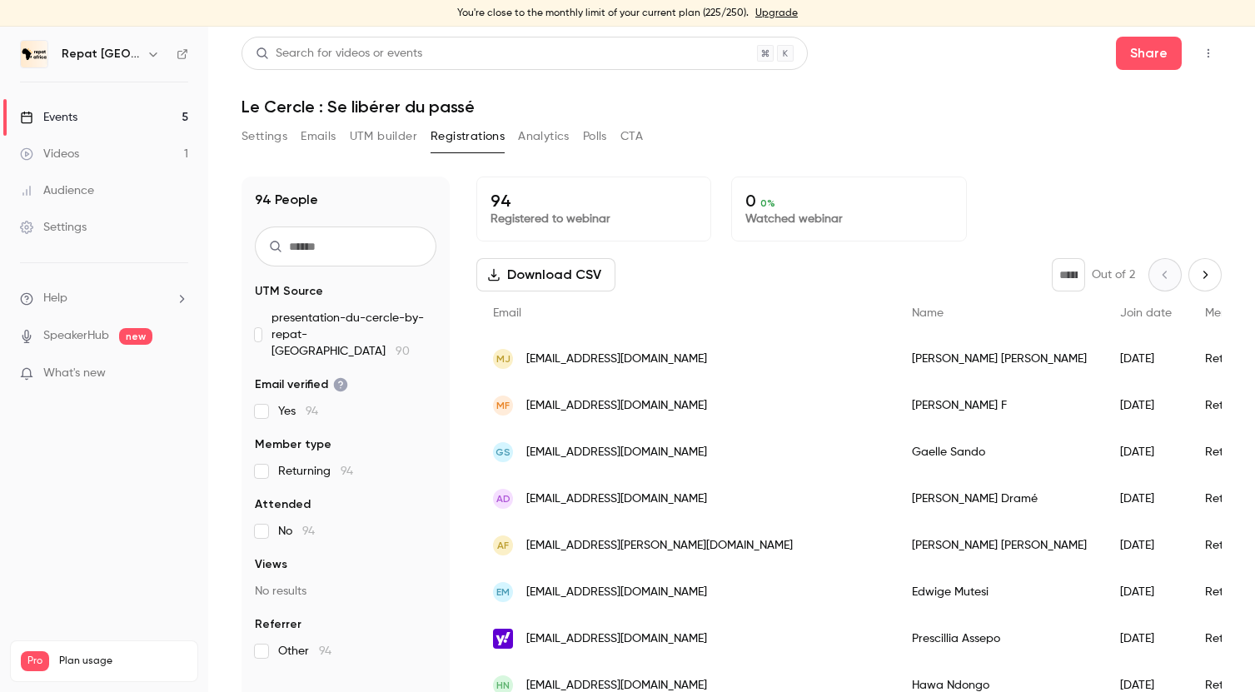
click at [101, 114] on link "Events 5" at bounding box center [104, 117] width 208 height 37
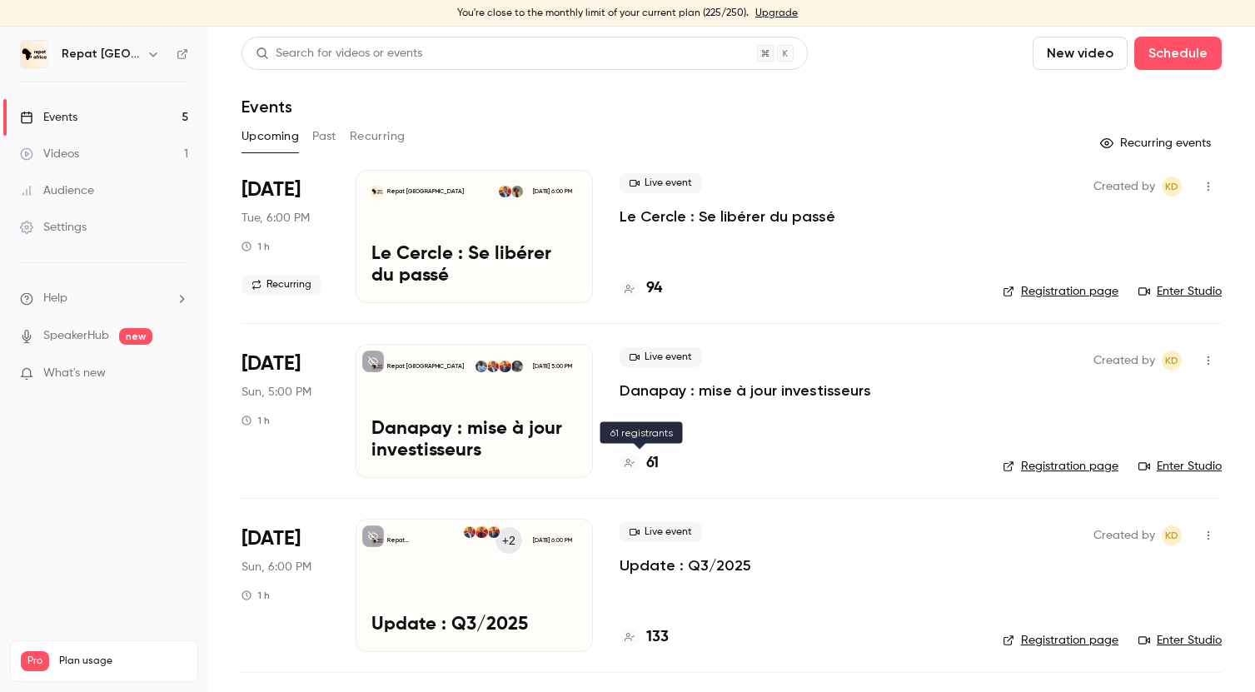
click at [649, 460] on h4 "61" at bounding box center [652, 463] width 12 height 22
